Goal: Navigation & Orientation: Find specific page/section

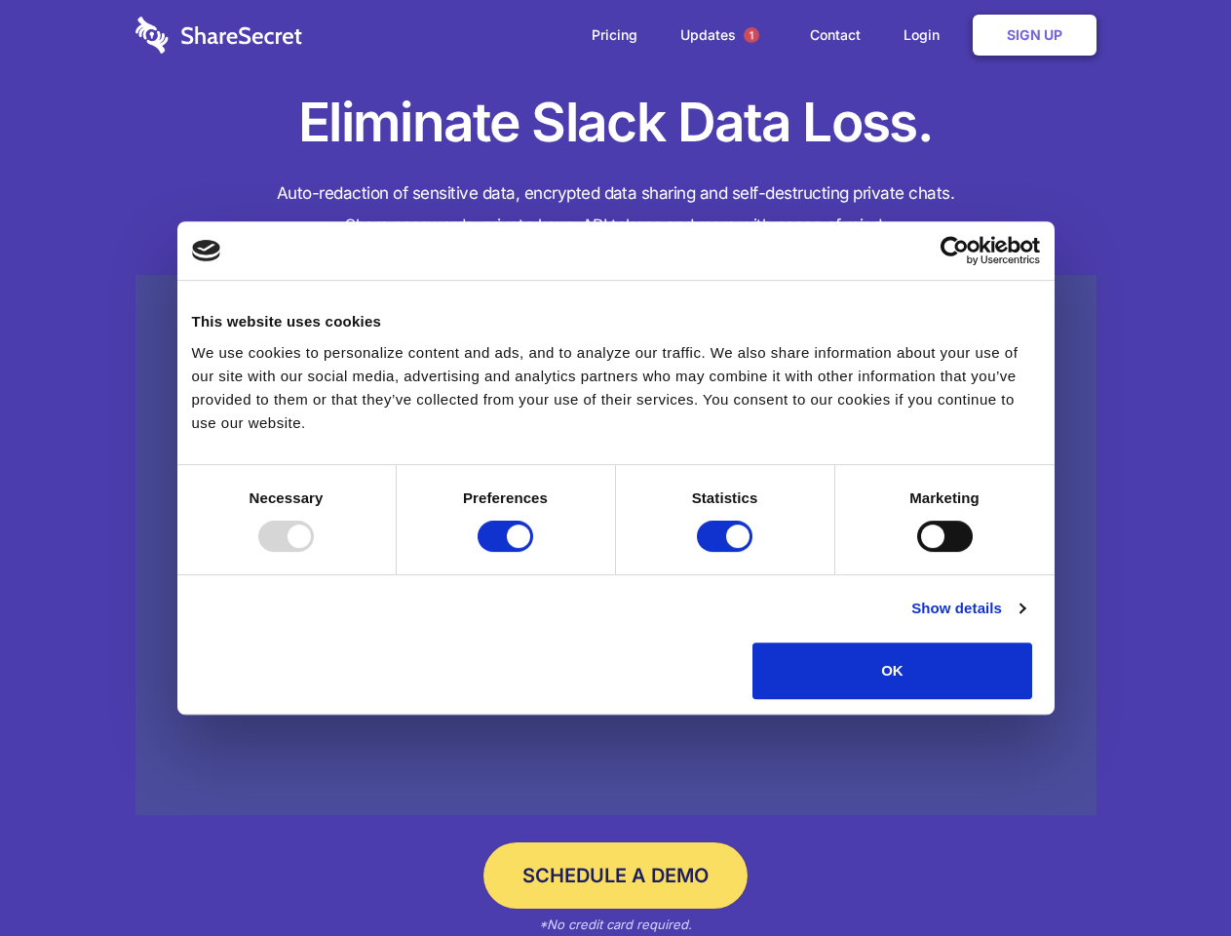
click at [314, 552] on div at bounding box center [286, 536] width 56 height 31
click at [533, 552] on input "Preferences" at bounding box center [506, 536] width 56 height 31
checkbox input "false"
click at [727, 552] on input "Statistics" at bounding box center [725, 536] width 56 height 31
checkbox input "false"
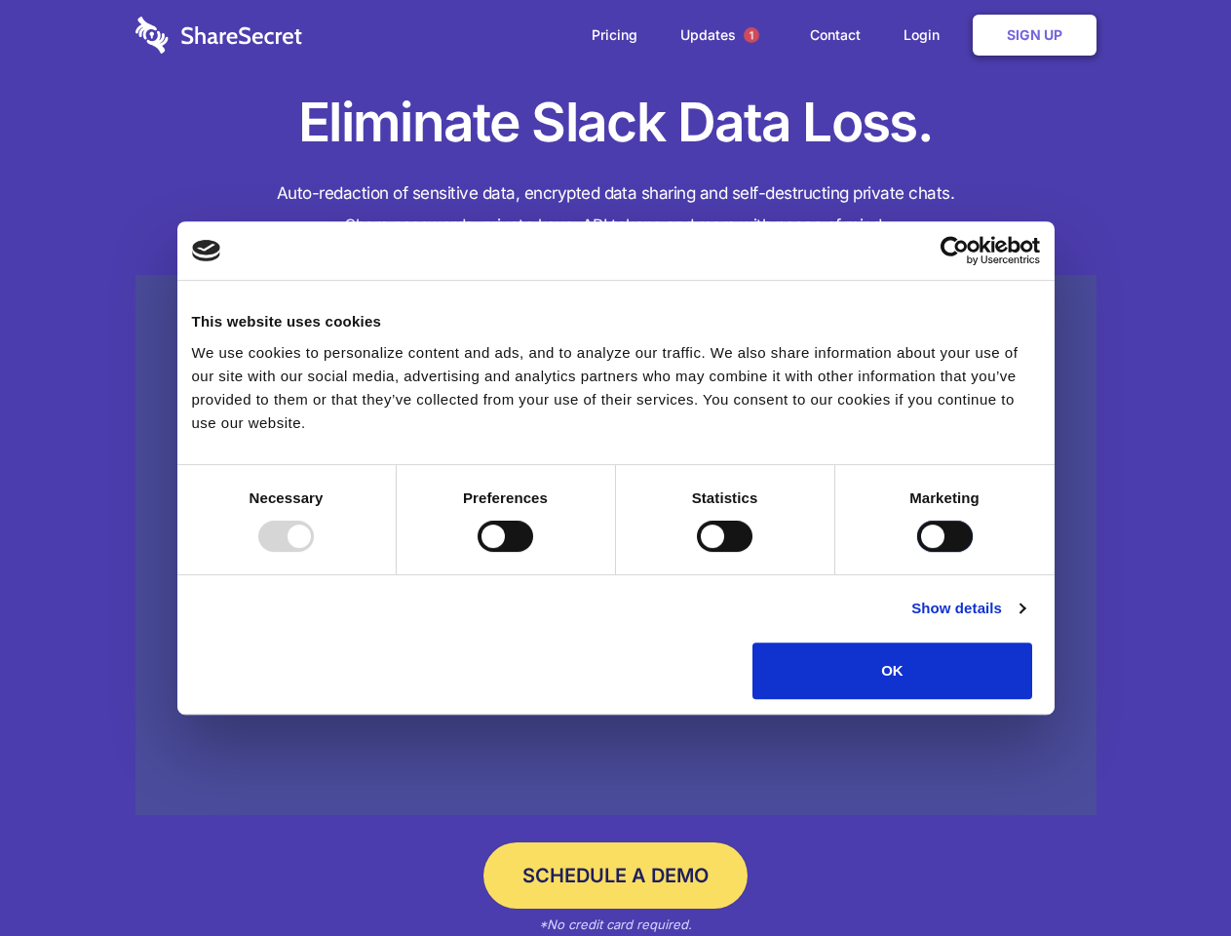
click at [917, 552] on input "Marketing" at bounding box center [945, 536] width 56 height 31
checkbox input "true"
click at [1025, 620] on link "Show details" at bounding box center [967, 608] width 113 height 23
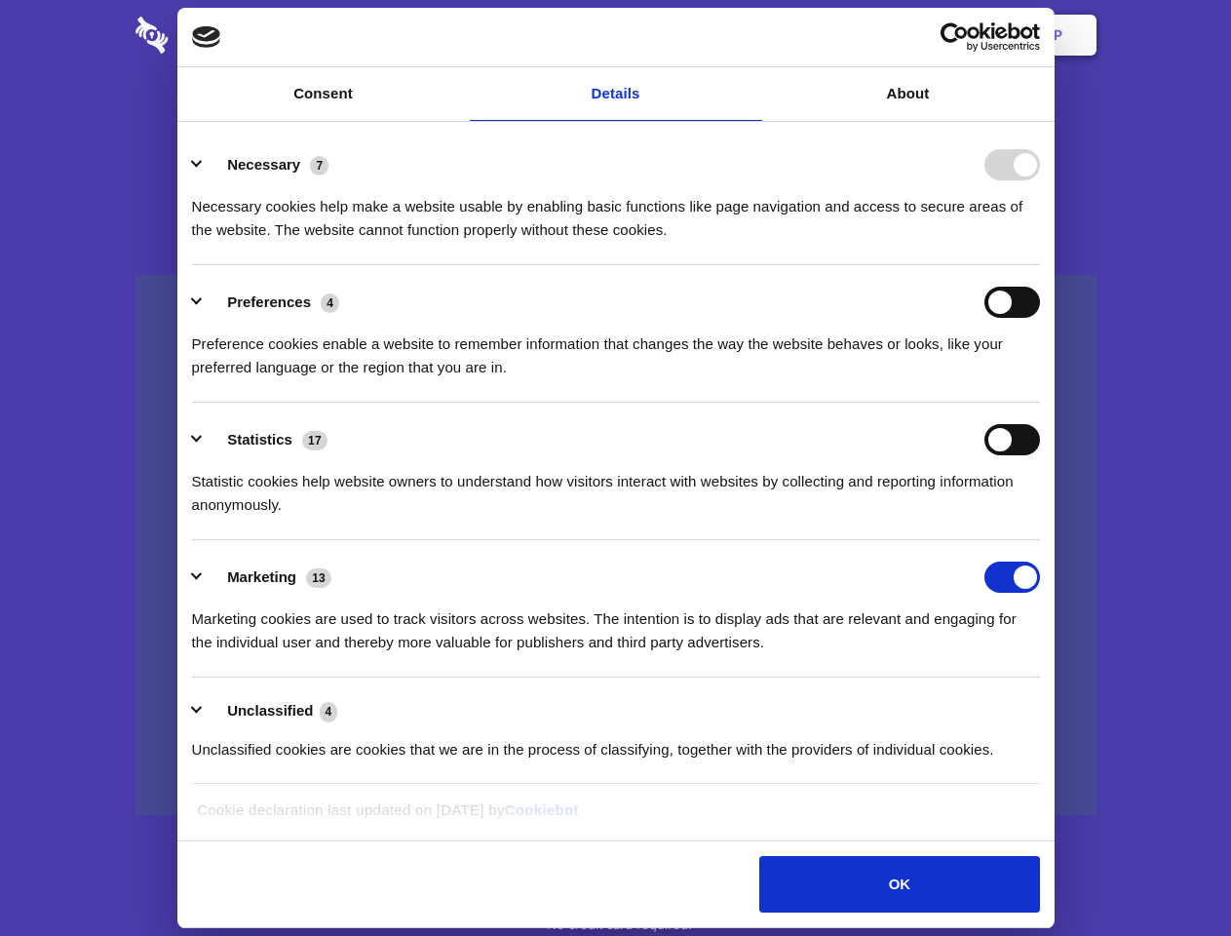
click at [1040, 265] on li "Necessary 7 Necessary cookies help make a website usable by enabling basic func…" at bounding box center [616, 196] width 848 height 137
click at [751, 35] on span "1" at bounding box center [752, 35] width 16 height 16
